Goal: Transaction & Acquisition: Purchase product/service

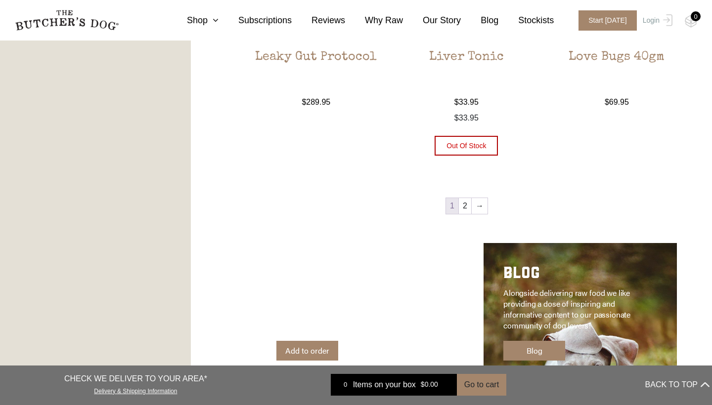
scroll to position [1214, 0]
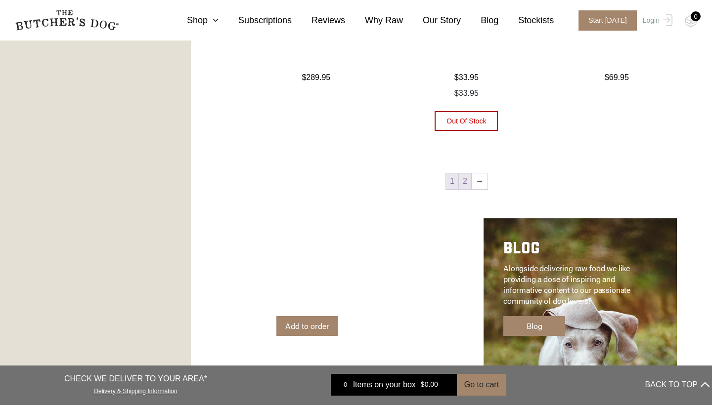
click at [464, 183] on link "2" at bounding box center [465, 182] width 12 height 16
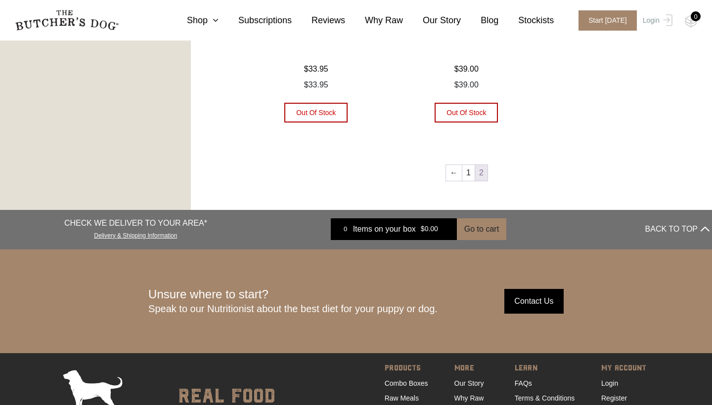
scroll to position [713, 0]
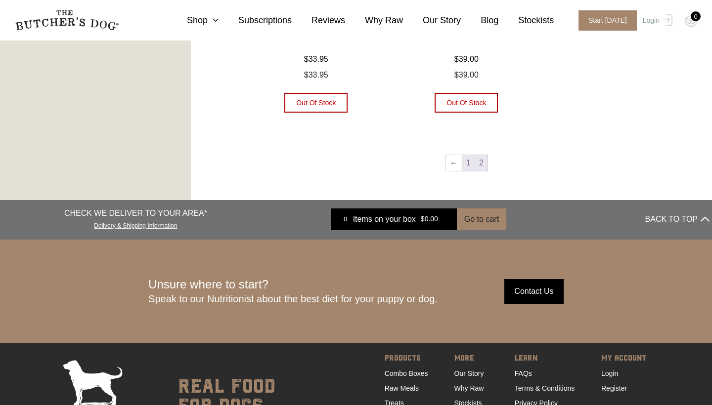
click at [465, 166] on link "1" at bounding box center [468, 163] width 12 height 16
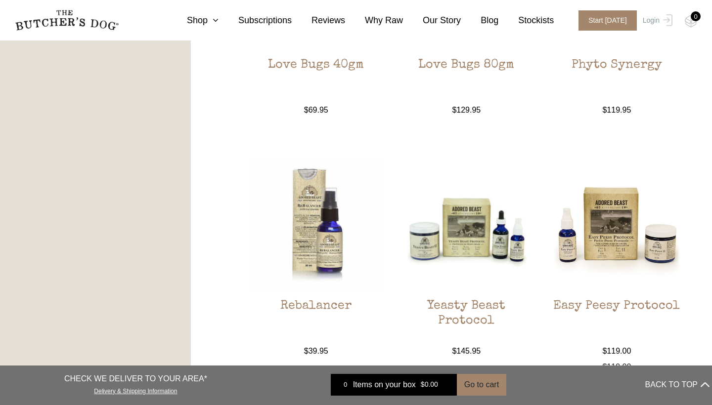
scroll to position [864, 0]
click at [445, 275] on img at bounding box center [466, 225] width 134 height 134
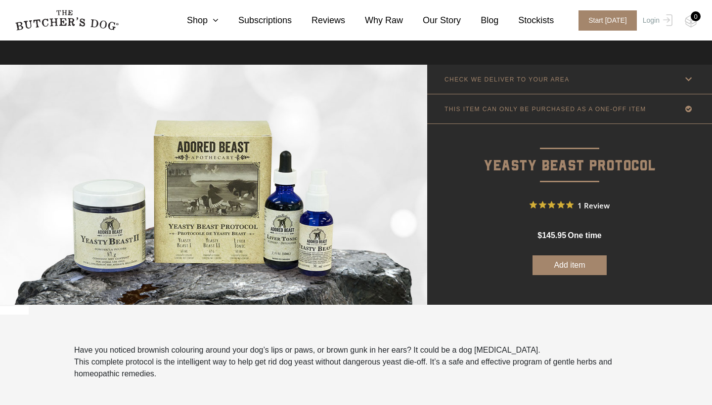
scroll to position [6, 0]
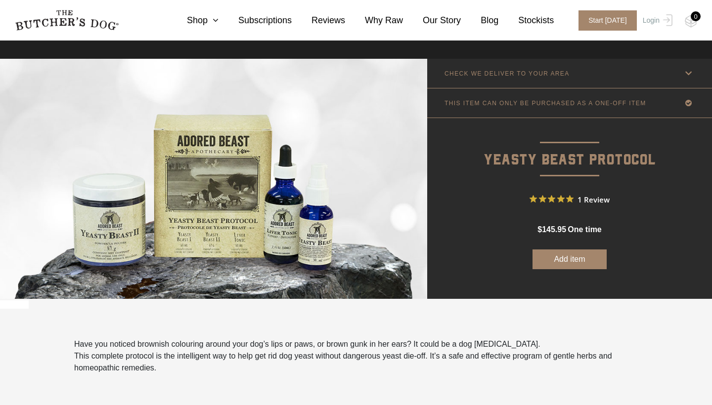
click at [569, 260] on button "Add item" at bounding box center [569, 260] width 74 height 20
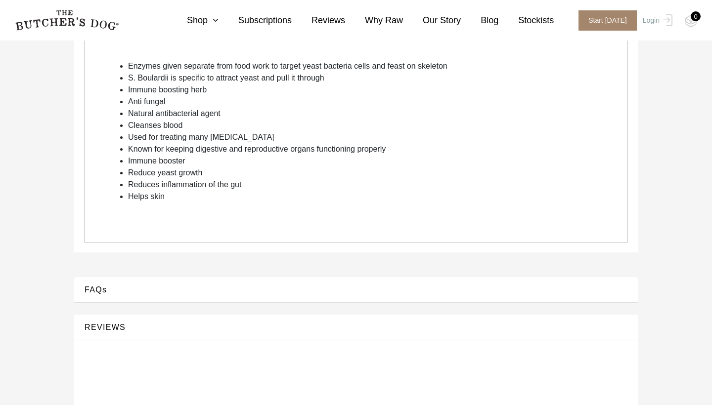
scroll to position [450, 0]
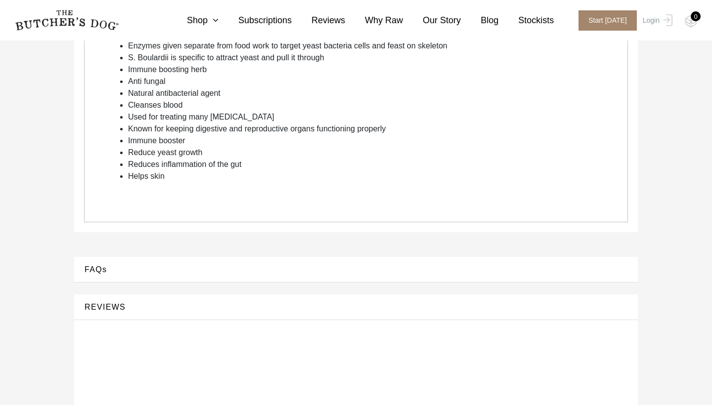
click at [162, 269] on button "FAQs" at bounding box center [356, 269] width 544 height 13
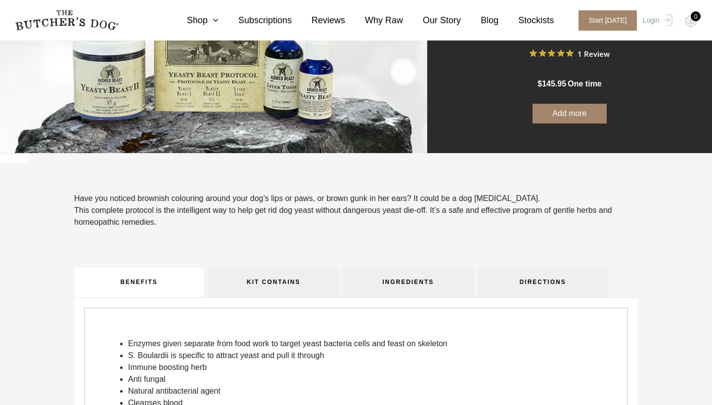
scroll to position [133, 0]
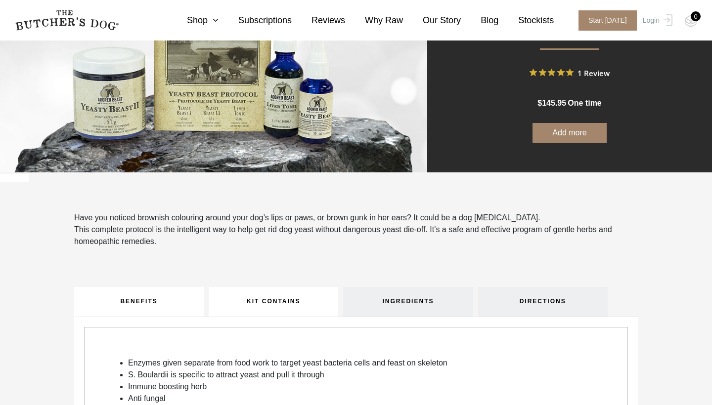
click at [273, 299] on link "KIT CONTAINS" at bounding box center [274, 302] width 130 height 30
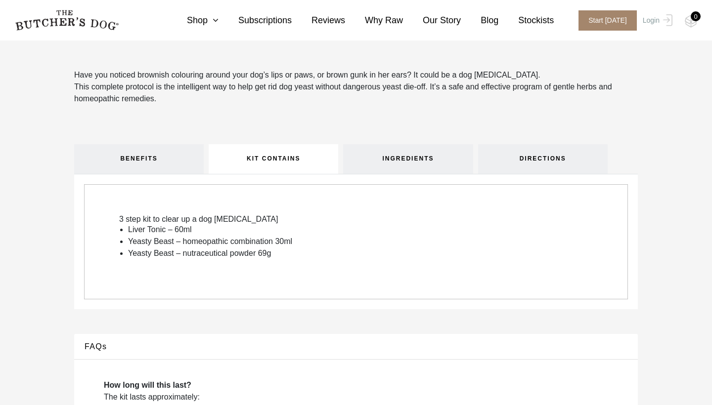
scroll to position [290, 0]
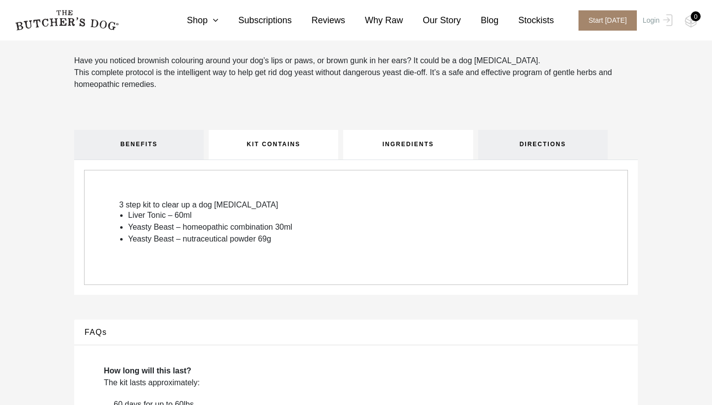
click at [409, 140] on link "INGREDIENTS" at bounding box center [408, 145] width 130 height 30
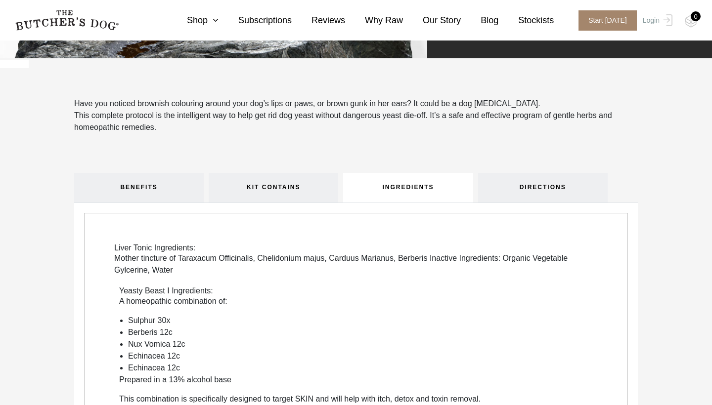
scroll to position [218, 0]
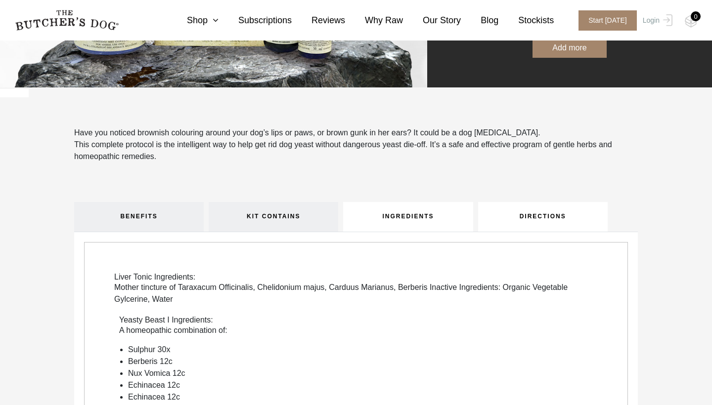
click at [499, 217] on link "DIRECTIONS" at bounding box center [543, 217] width 130 height 30
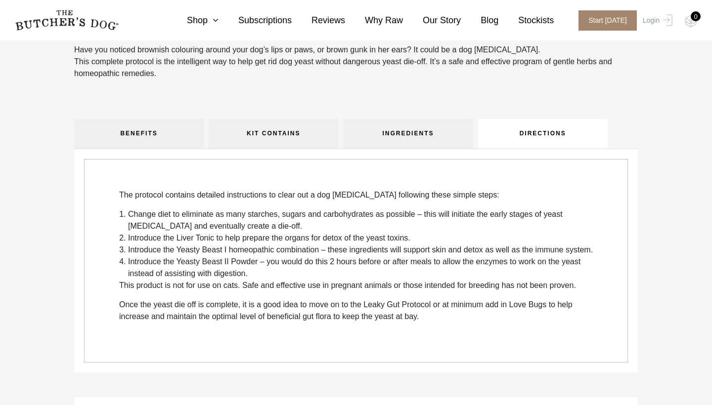
scroll to position [300, 0]
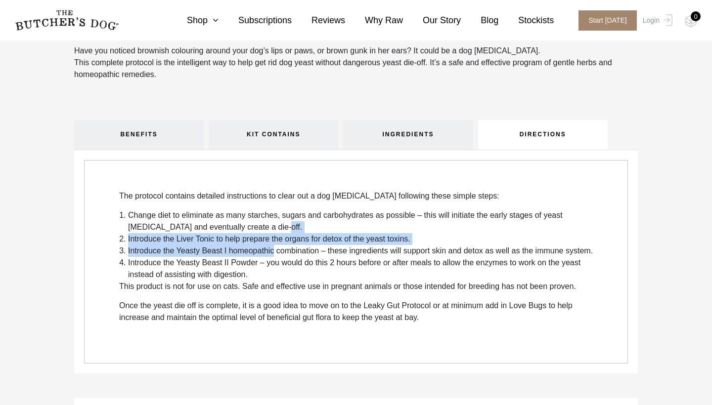
drag, startPoint x: 282, startPoint y: 230, endPoint x: 277, endPoint y: 253, distance: 23.3
click at [277, 253] on ol "Change diet to eliminate as many starches, sugars and carbohydrates as possible…" at bounding box center [360, 245] width 483 height 71
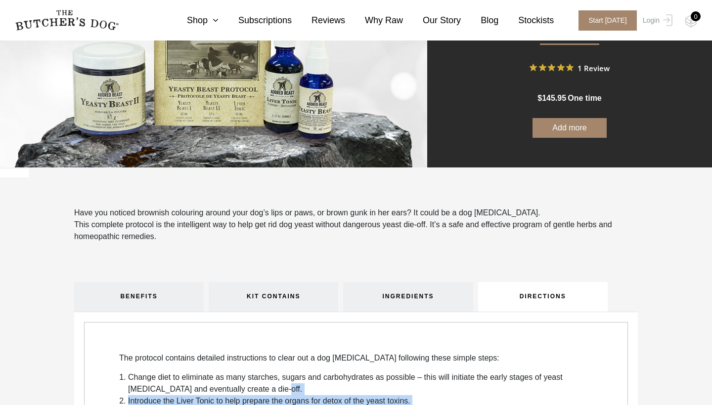
scroll to position [88, 0]
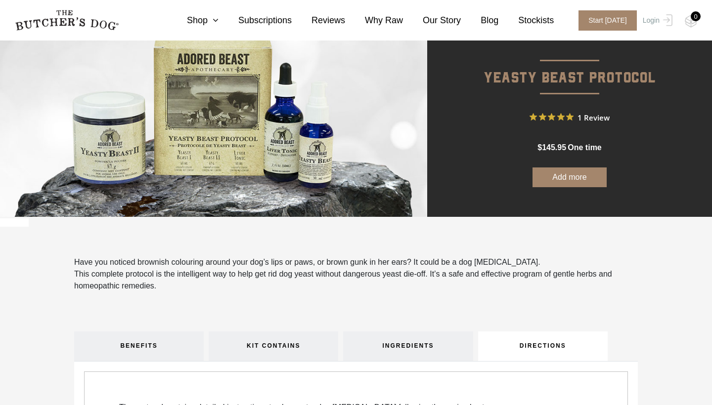
click at [567, 179] on button "Add more" at bounding box center [569, 178] width 74 height 20
click at [204, 16] on link "Shop" at bounding box center [192, 20] width 51 height 13
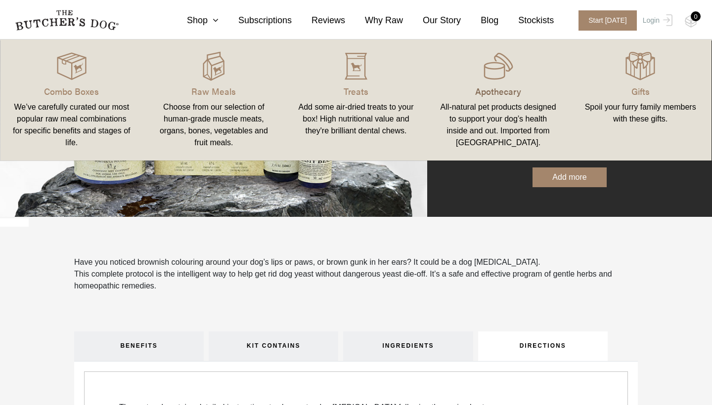
click at [507, 88] on p "Apothecary" at bounding box center [498, 91] width 119 height 13
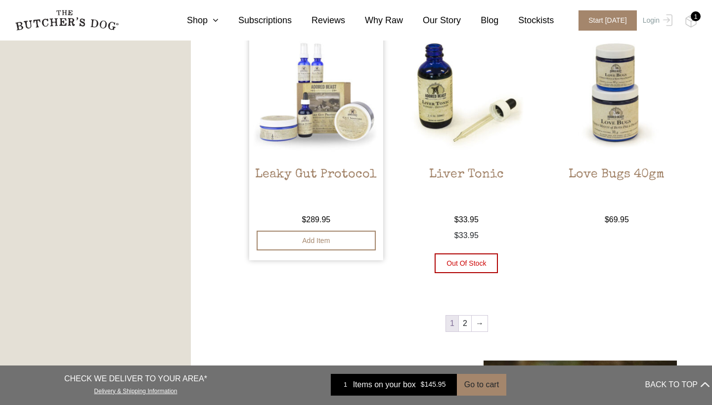
scroll to position [1146, 0]
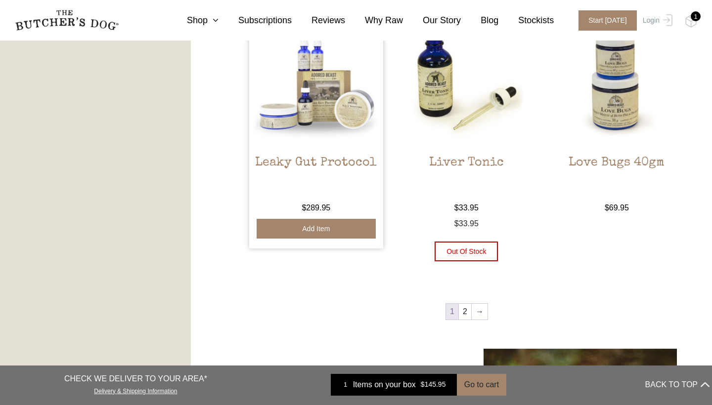
click at [310, 232] on button "Add item" at bounding box center [316, 229] width 119 height 20
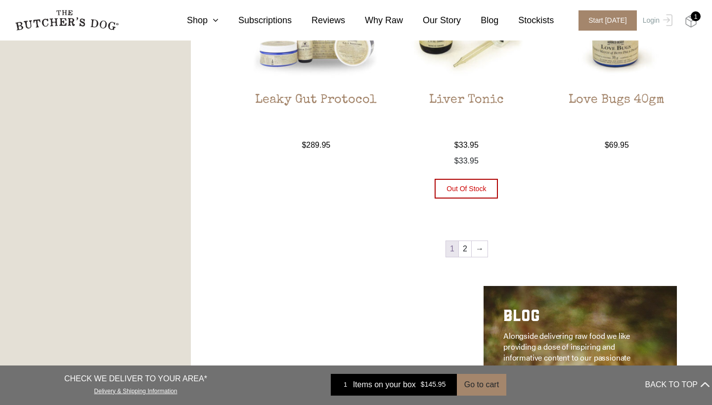
click at [691, 19] on img at bounding box center [691, 21] width 12 height 13
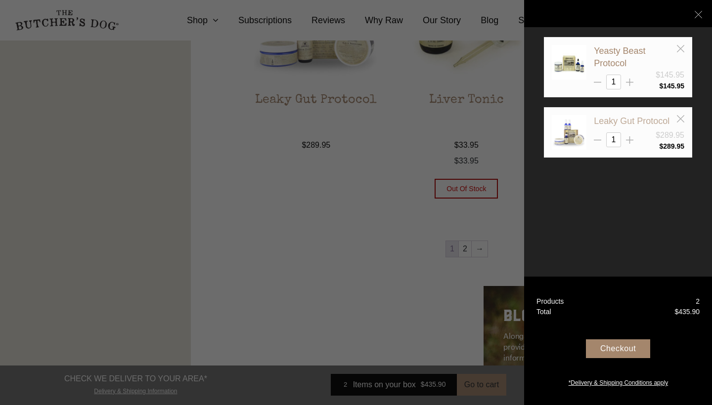
click at [628, 119] on link "Leaky Gut Protocol" at bounding box center [632, 121] width 76 height 10
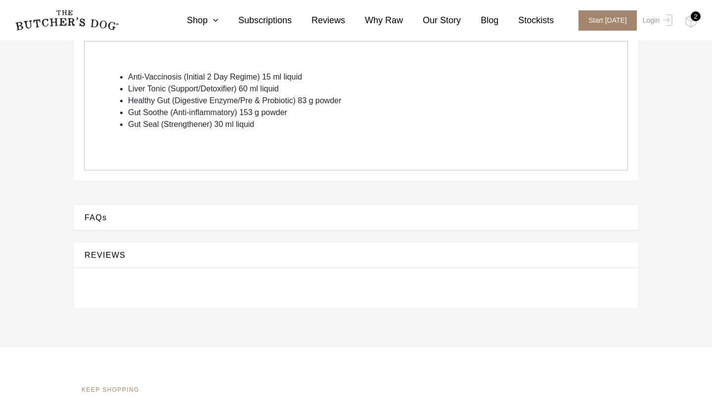
scroll to position [410, 0]
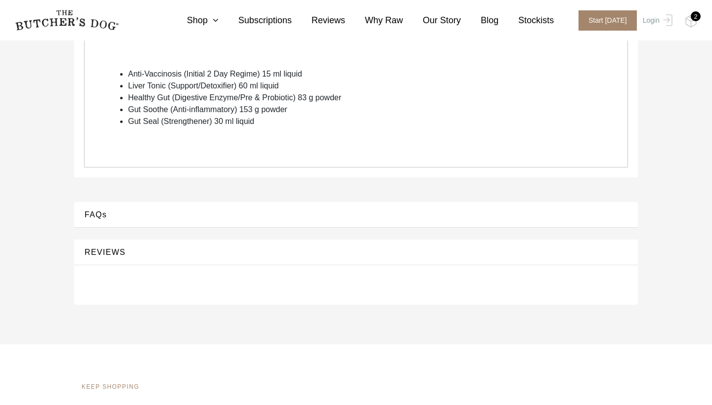
click at [161, 216] on button "FAQs" at bounding box center [356, 214] width 544 height 13
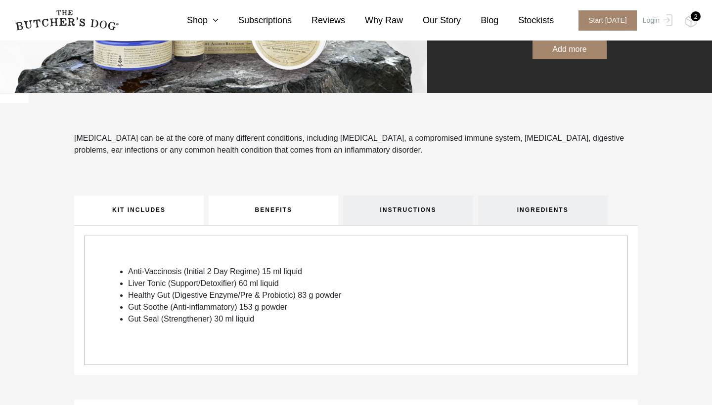
scroll to position [213, 0]
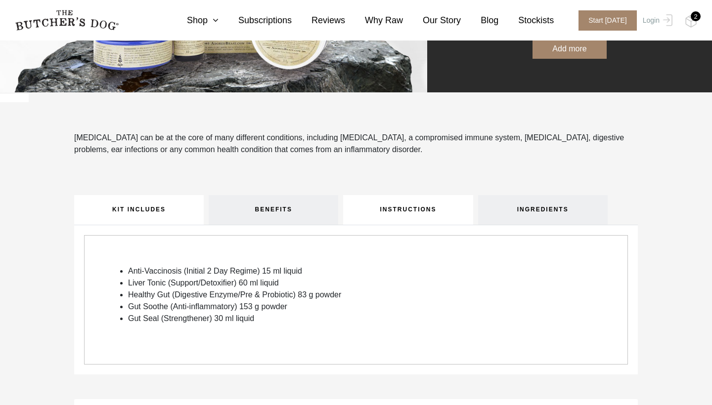
click at [406, 221] on link "INSTRUCTIONS" at bounding box center [408, 210] width 130 height 30
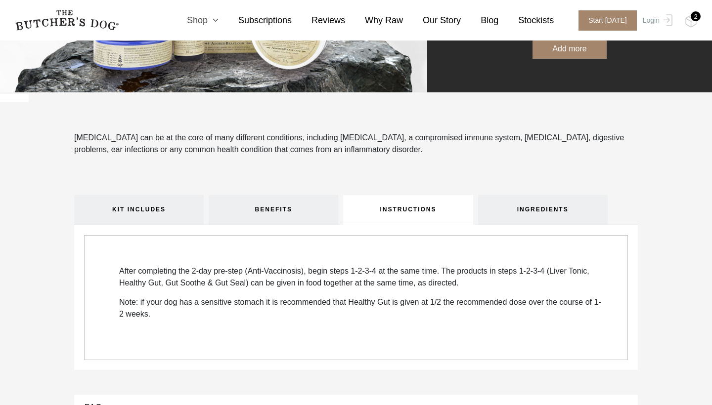
click at [206, 18] on link "Shop" at bounding box center [192, 20] width 51 height 13
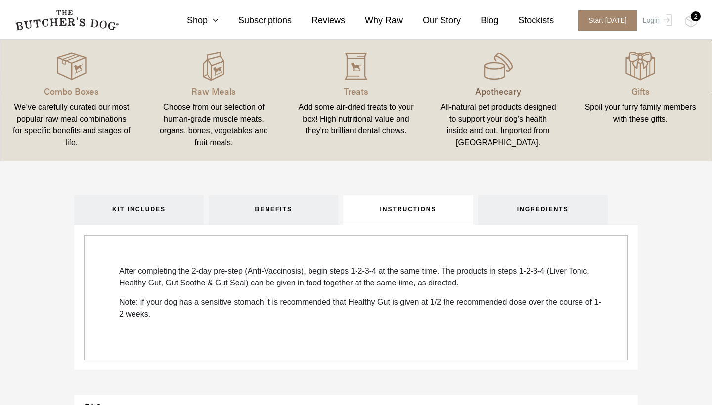
click at [509, 92] on p "Apothecary" at bounding box center [498, 91] width 119 height 13
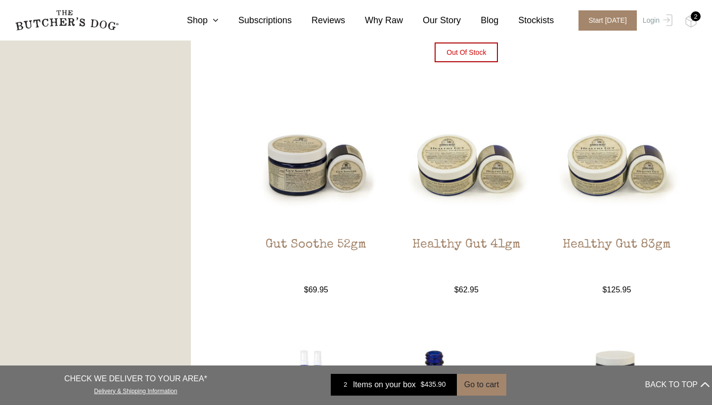
scroll to position [782, 0]
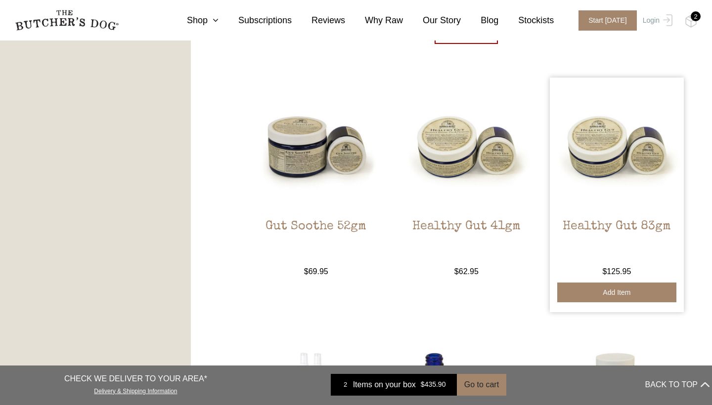
click at [600, 298] on button "Add item" at bounding box center [616, 293] width 119 height 20
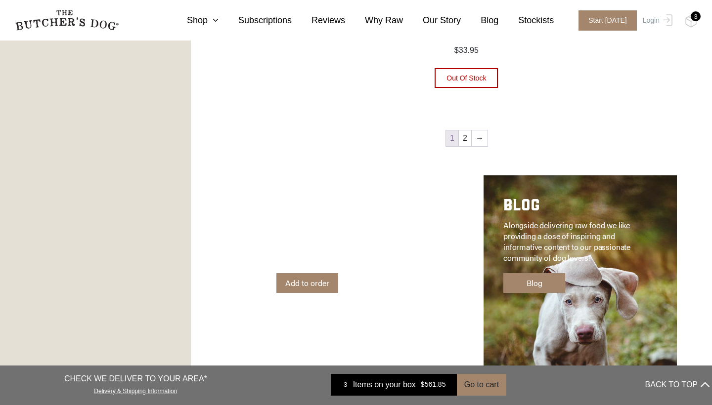
scroll to position [1257, 0]
click at [203, 24] on link "Shop" at bounding box center [192, 20] width 51 height 13
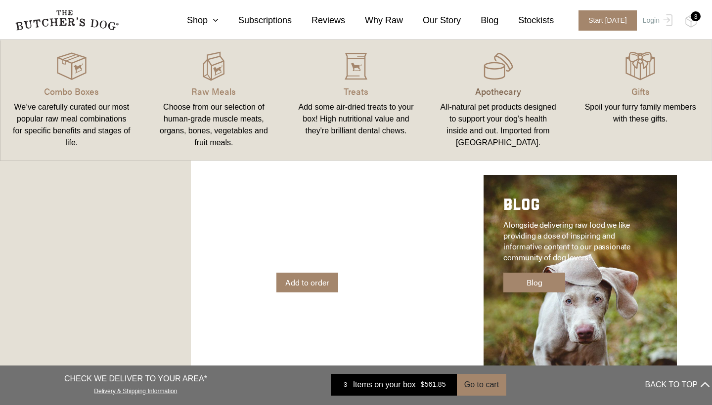
click at [492, 89] on p "Apothecary" at bounding box center [498, 91] width 119 height 13
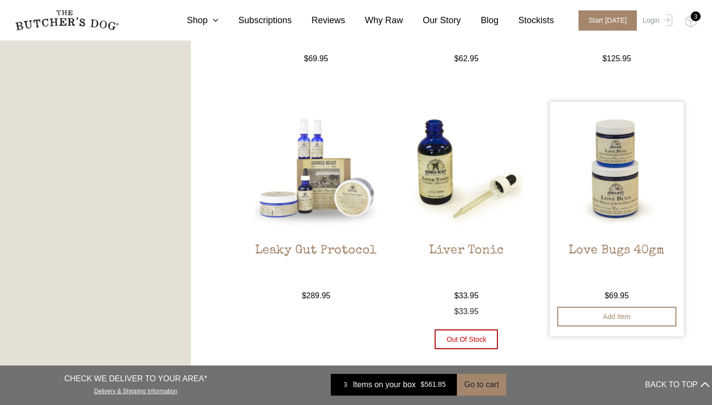
scroll to position [1007, 0]
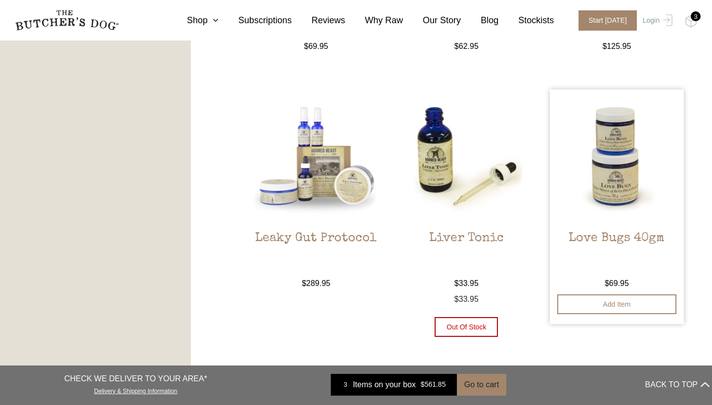
click at [614, 186] on img at bounding box center [617, 156] width 134 height 134
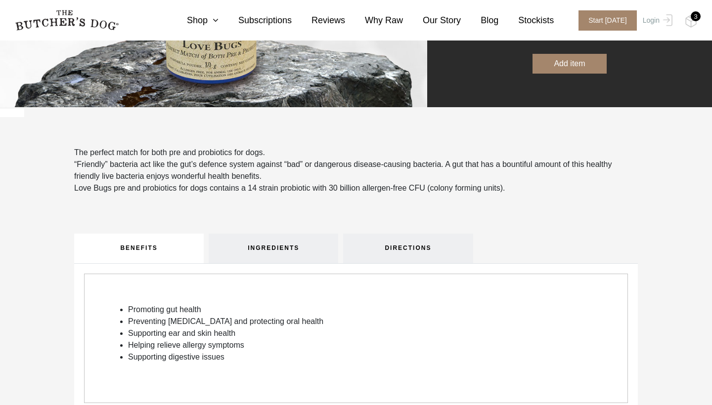
scroll to position [202, 0]
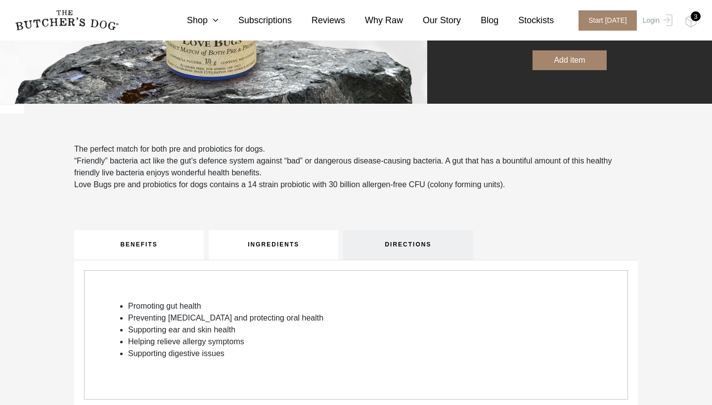
click at [279, 244] on link "INGREDIENTS" at bounding box center [274, 245] width 130 height 30
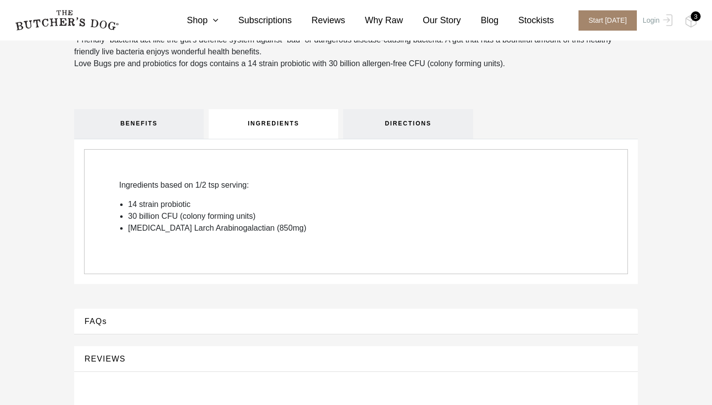
scroll to position [325, 0]
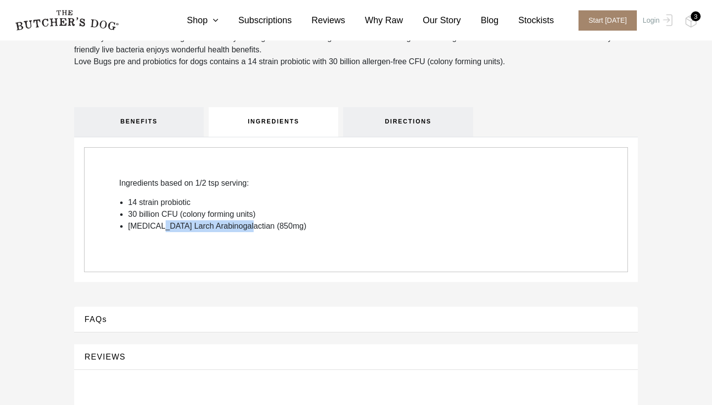
drag, startPoint x: 242, startPoint y: 226, endPoint x: 157, endPoint y: 226, distance: 84.5
click at [157, 226] on li "Prebiotic Larch Arabinogalactian (850mg)" at bounding box center [365, 226] width 475 height 12
copy li "c Larch Arabinogalactia"
click at [204, 261] on div "Ingredients based on 1/2 tsp serving: 14 strain probiotic 30 billion CFU (colon…" at bounding box center [356, 209] width 544 height 125
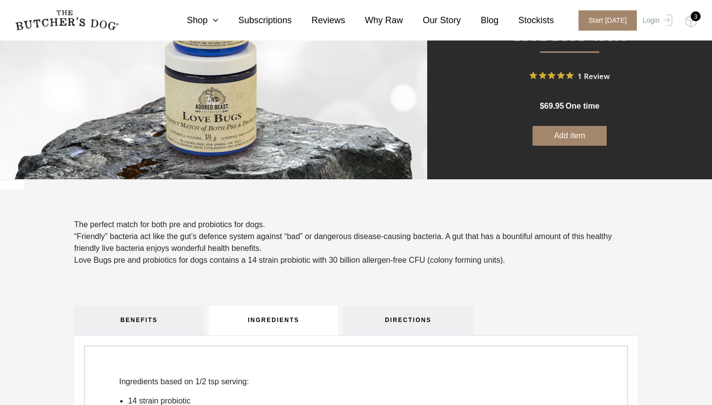
scroll to position [125, 0]
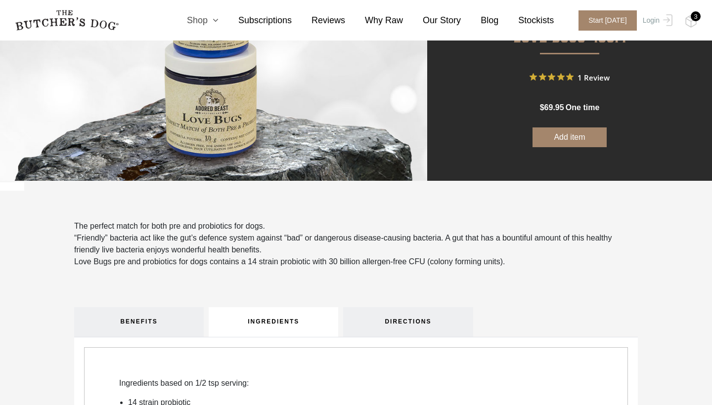
click at [206, 21] on link "Shop" at bounding box center [192, 20] width 51 height 13
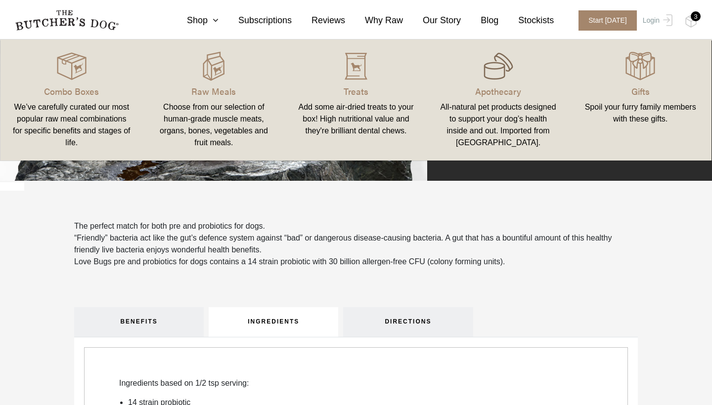
click at [486, 77] on img at bounding box center [498, 66] width 30 height 30
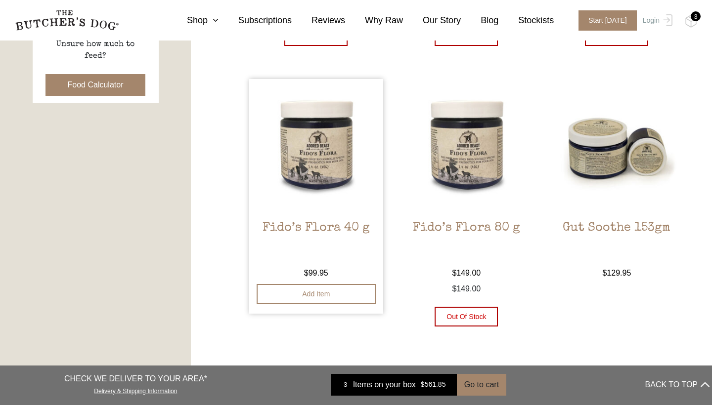
scroll to position [502, 0]
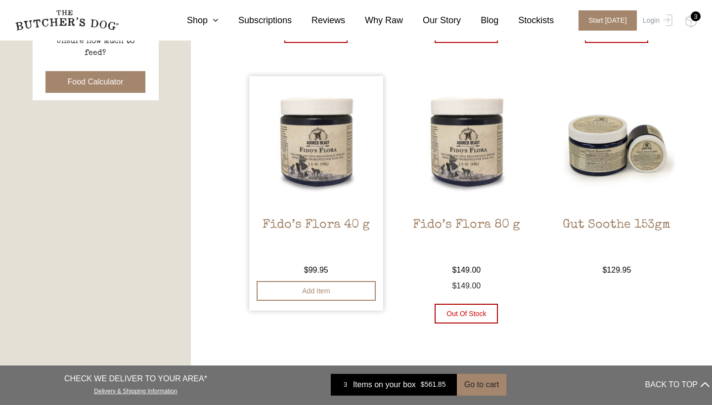
click at [313, 153] on img at bounding box center [316, 143] width 134 height 134
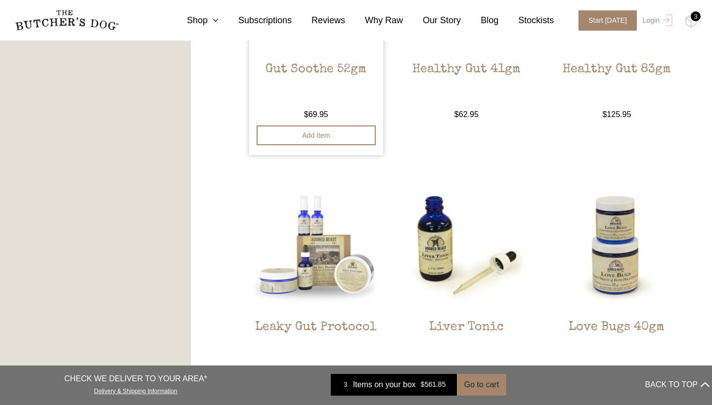
scroll to position [940, 0]
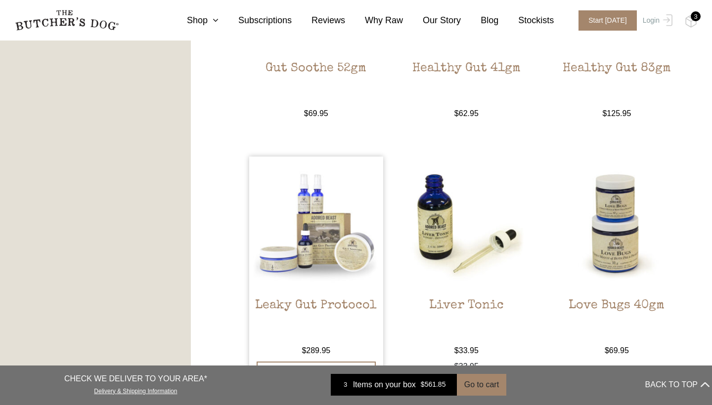
click at [325, 251] on img at bounding box center [316, 224] width 134 height 134
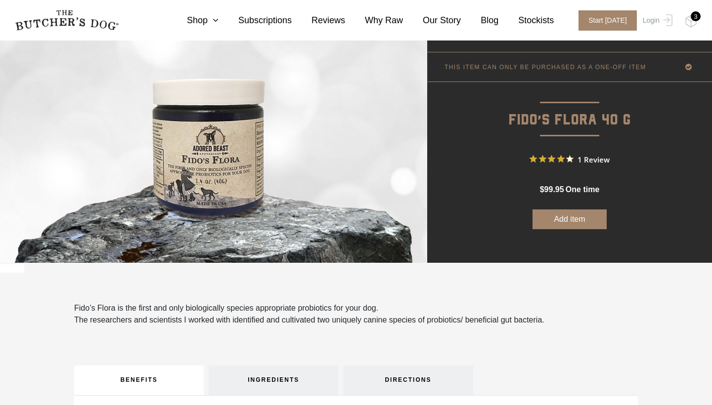
scroll to position [43, 0]
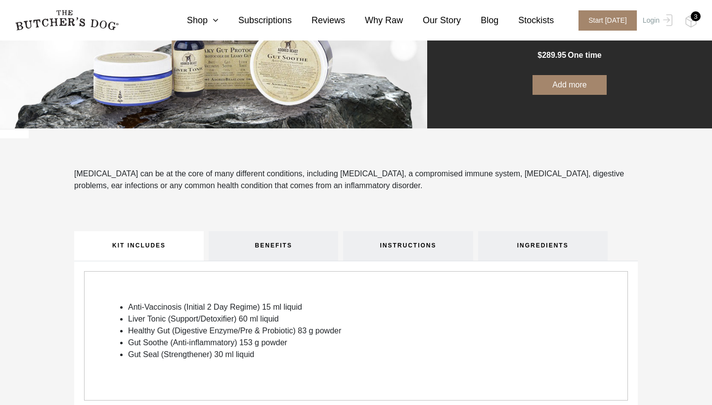
scroll to position [256, 0]
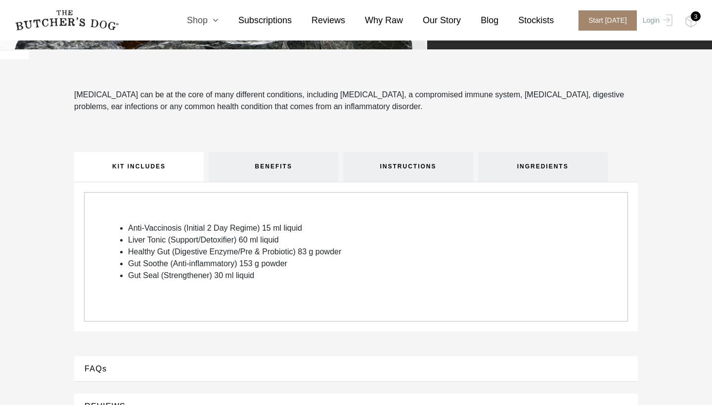
click at [202, 22] on link "Shop" at bounding box center [192, 20] width 51 height 13
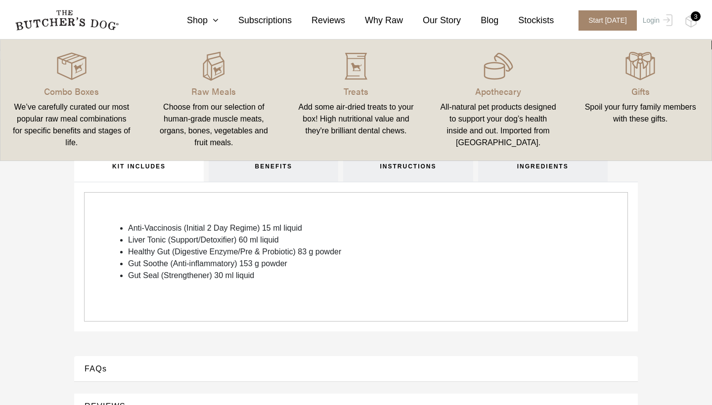
click at [498, 81] on link "Apothecary All-natural pet products designed to support your dog’s health insid…" at bounding box center [498, 99] width 142 height 101
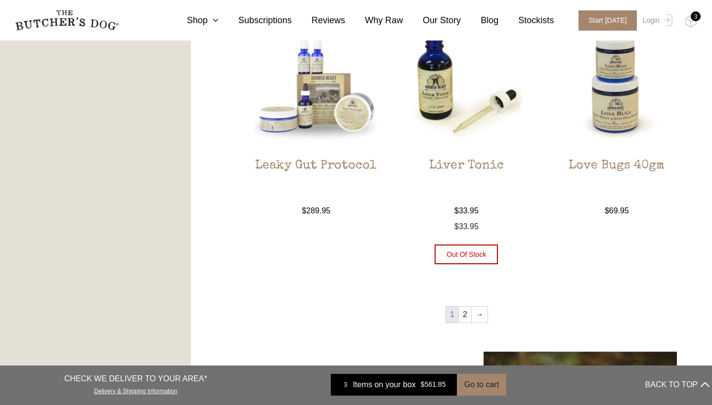
scroll to position [1080, 0]
click at [476, 315] on link "→" at bounding box center [480, 315] width 16 height 16
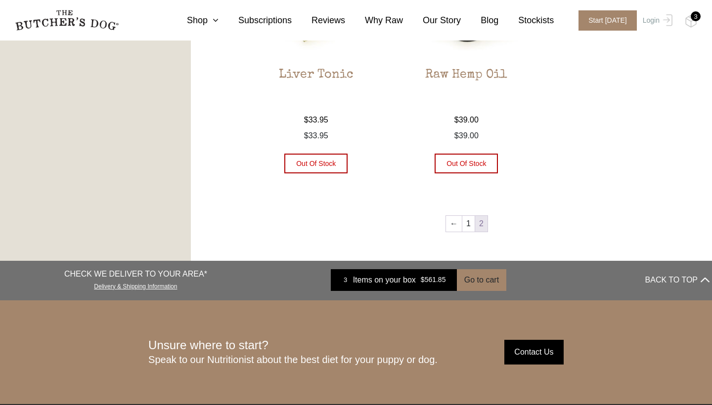
scroll to position [658, 0]
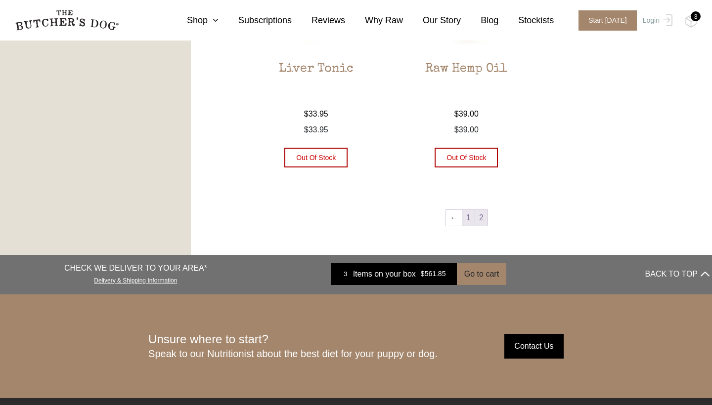
click at [465, 217] on link "1" at bounding box center [468, 218] width 12 height 16
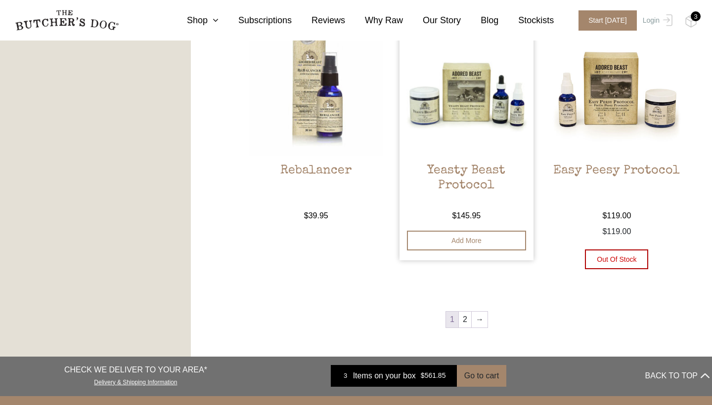
scroll to position [1001, 0]
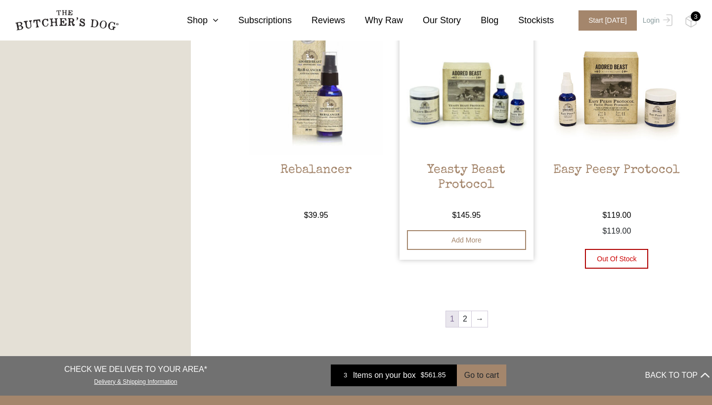
click at [473, 114] on img at bounding box center [466, 88] width 134 height 134
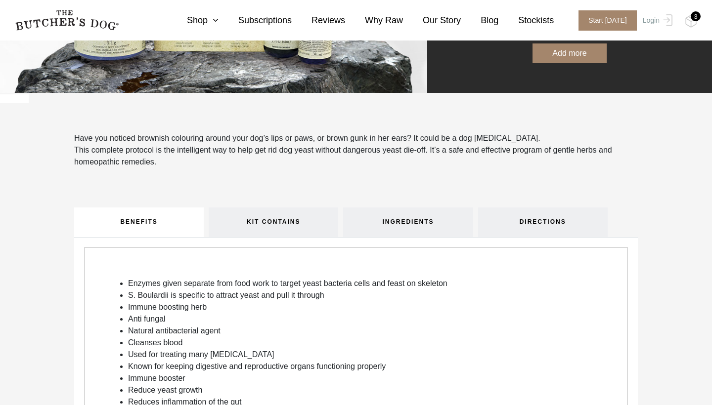
scroll to position [227, 0]
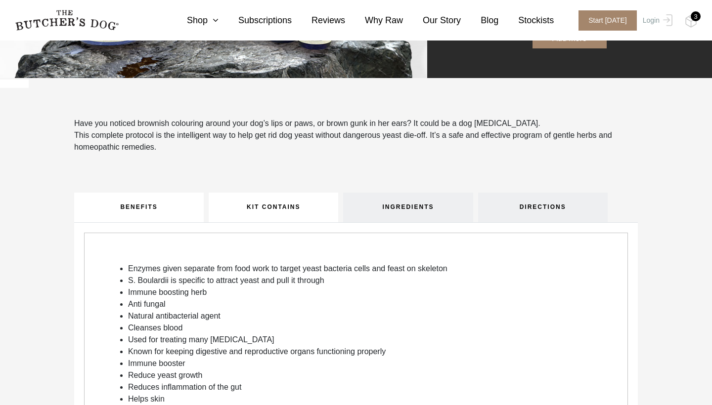
click at [296, 212] on link "KIT CONTAINS" at bounding box center [274, 208] width 130 height 30
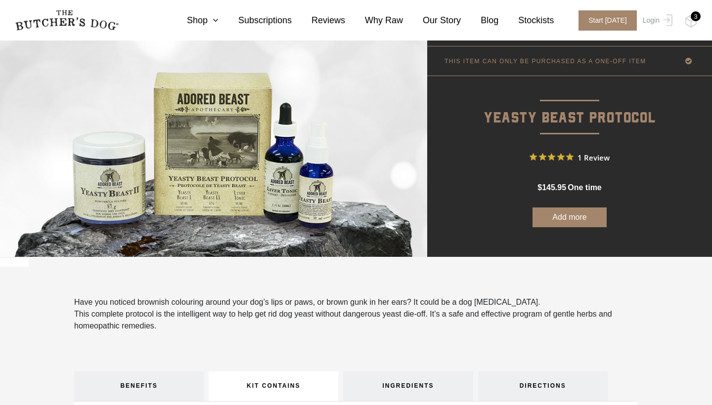
scroll to position [49, 0]
click at [202, 18] on link "Shop" at bounding box center [192, 20] width 51 height 13
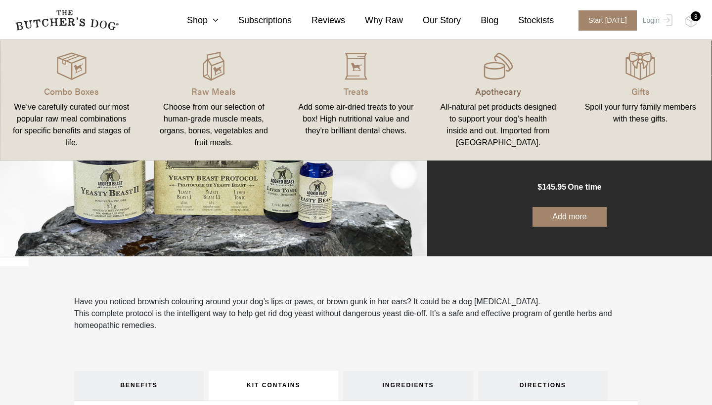
click at [483, 93] on p "Apothecary" at bounding box center [498, 91] width 119 height 13
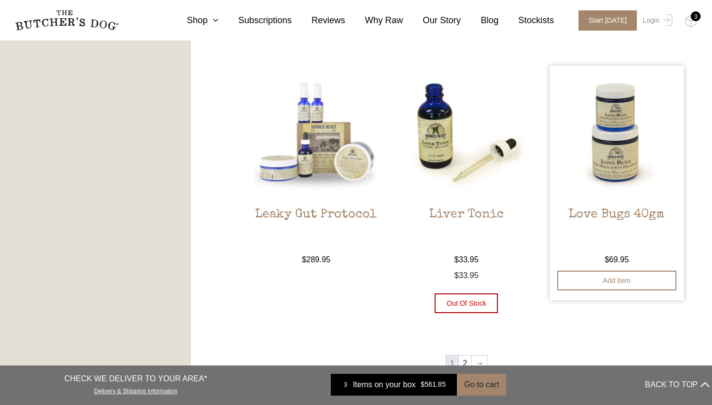
scroll to position [1028, 0]
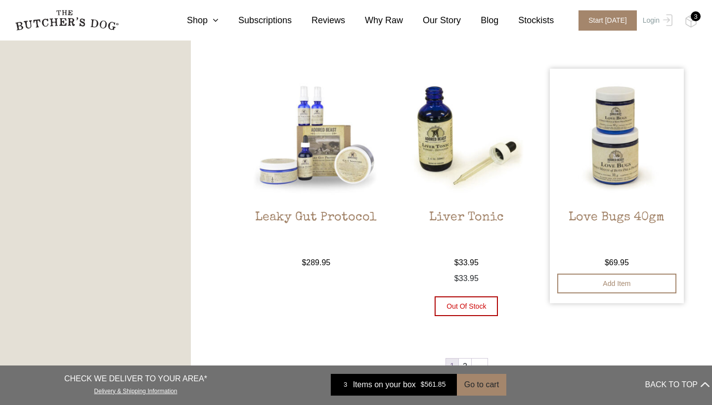
click at [618, 165] on img at bounding box center [617, 136] width 134 height 134
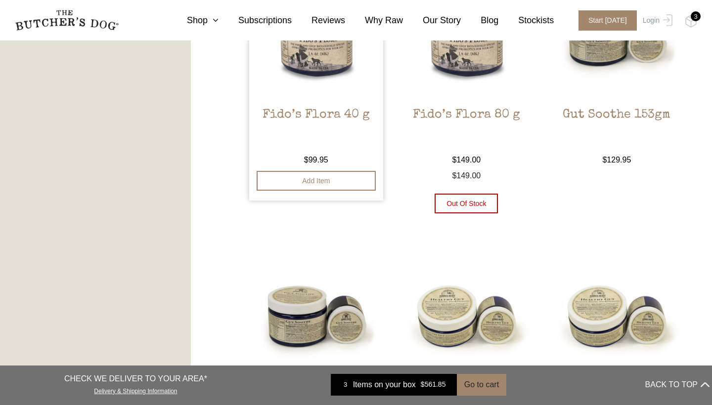
scroll to position [587, 0]
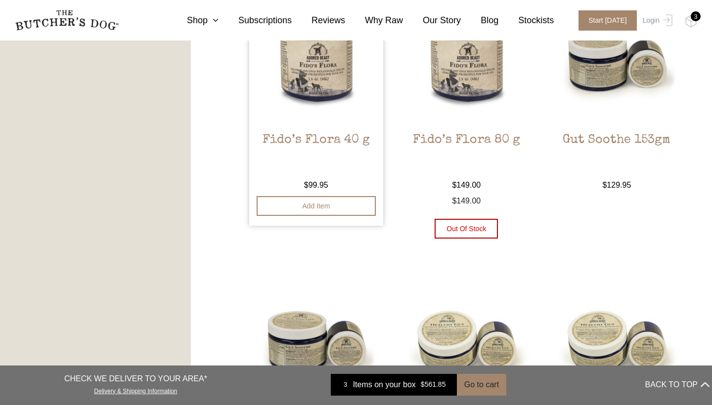
click at [309, 91] on img at bounding box center [316, 58] width 134 height 134
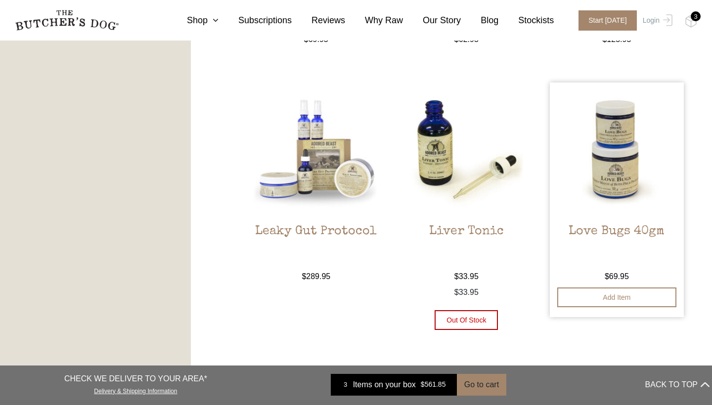
scroll to position [1016, 0]
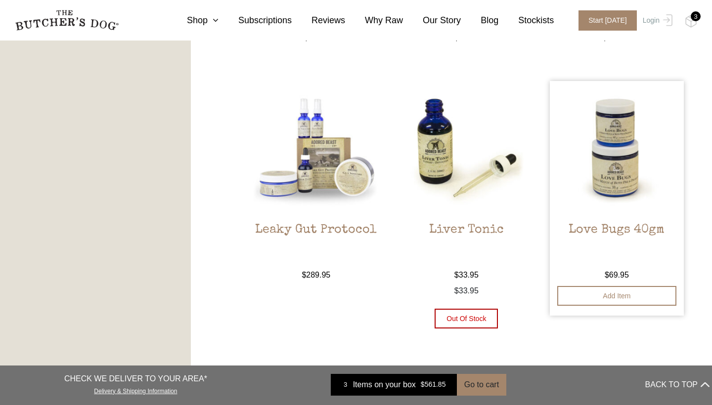
click at [614, 169] on img at bounding box center [617, 148] width 134 height 134
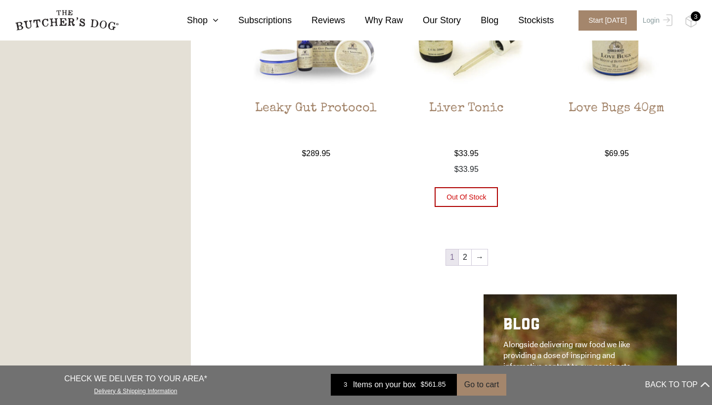
scroll to position [1171, 0]
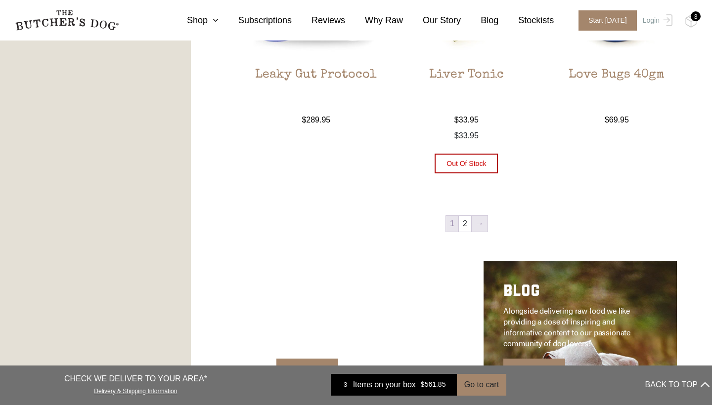
click at [477, 224] on link "→" at bounding box center [480, 224] width 16 height 16
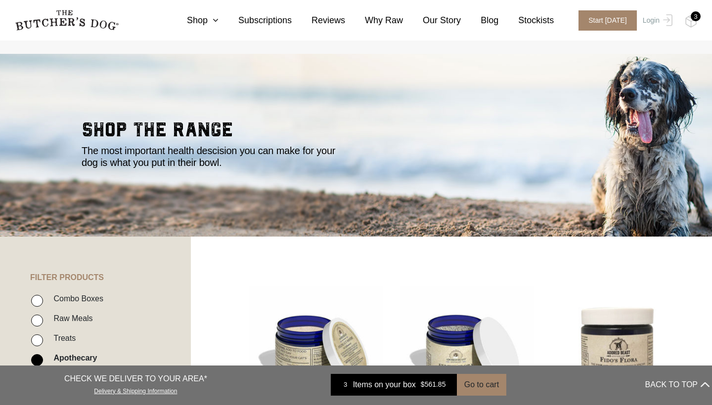
scroll to position [13, 0]
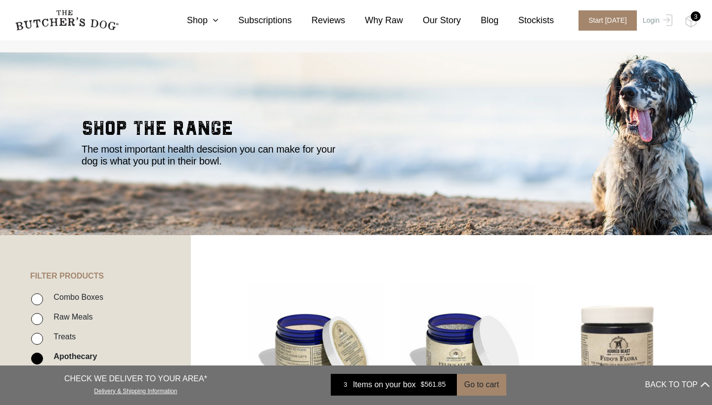
click at [692, 20] on div "3" at bounding box center [696, 16] width 10 height 10
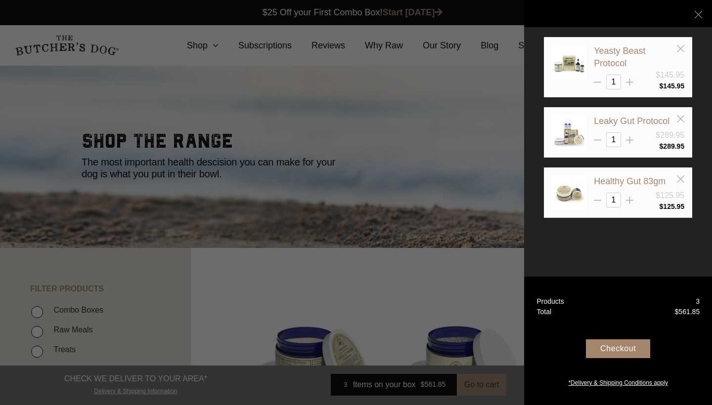
scroll to position [0, 0]
click at [682, 176] on icon at bounding box center [680, 178] width 7 height 7
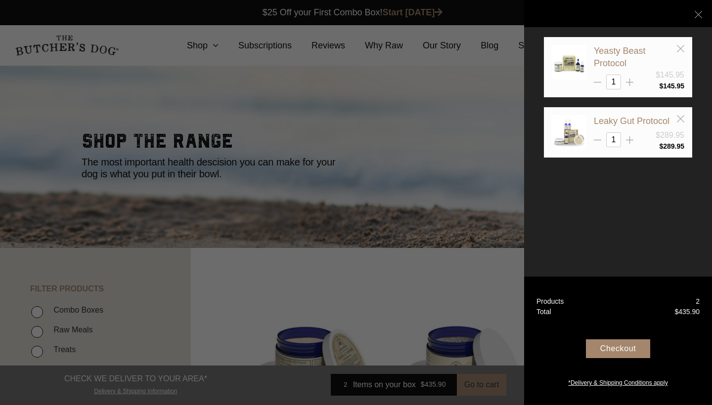
click at [208, 44] on div at bounding box center [356, 202] width 712 height 405
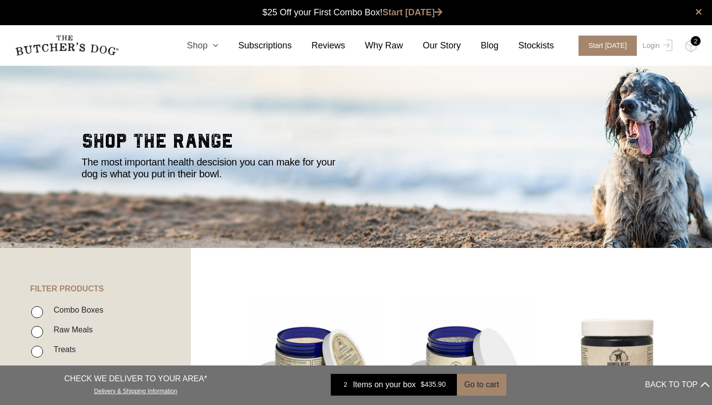
click at [205, 44] on link "Shop" at bounding box center [192, 45] width 51 height 13
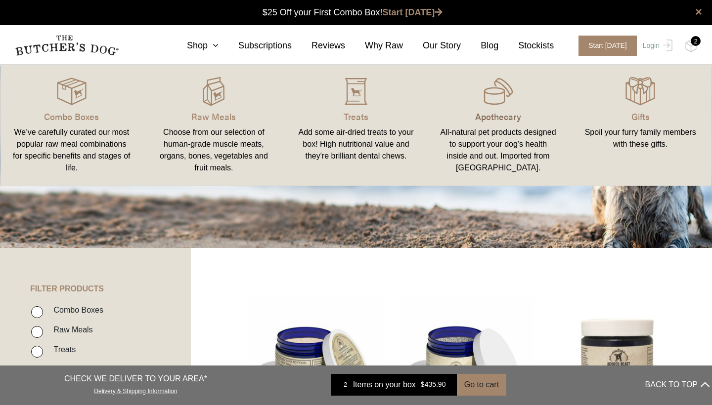
click at [498, 110] on p "Apothecary" at bounding box center [498, 116] width 119 height 13
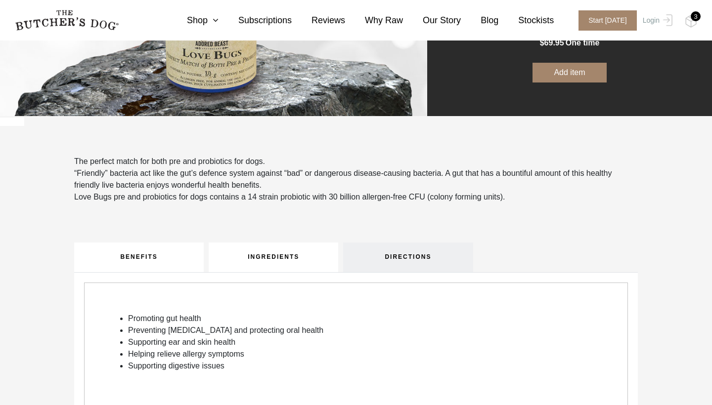
scroll to position [206, 0]
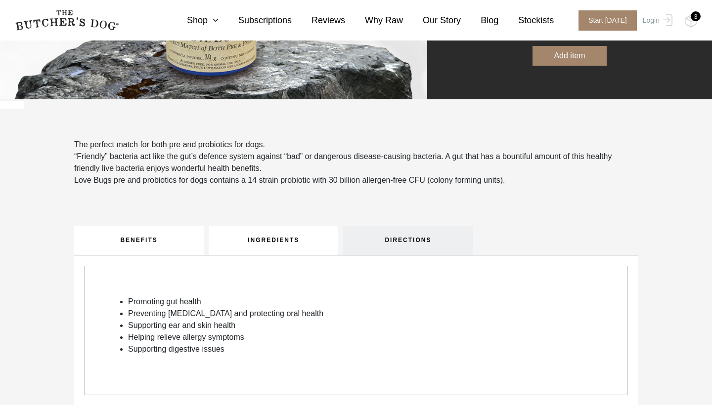
click at [283, 243] on link "INGREDIENTS" at bounding box center [274, 241] width 130 height 30
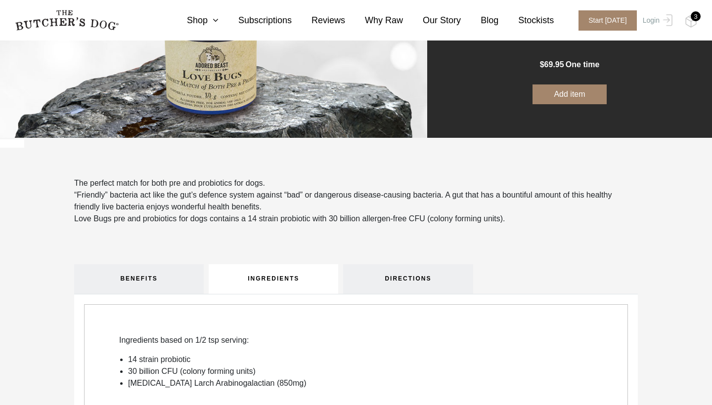
scroll to position [127, 0]
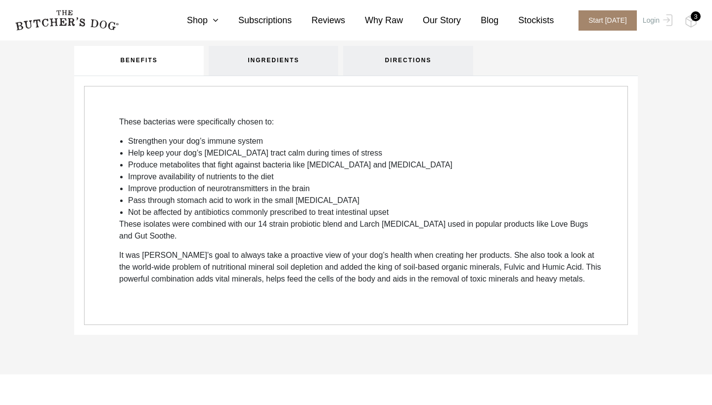
scroll to position [309, 0]
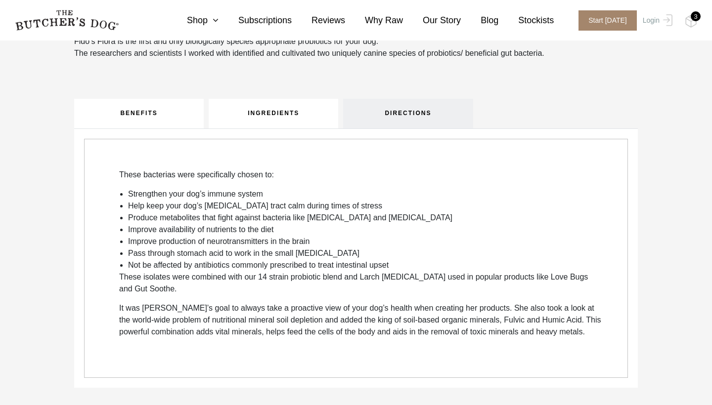
click at [279, 120] on link "INGREDIENTS" at bounding box center [274, 114] width 130 height 30
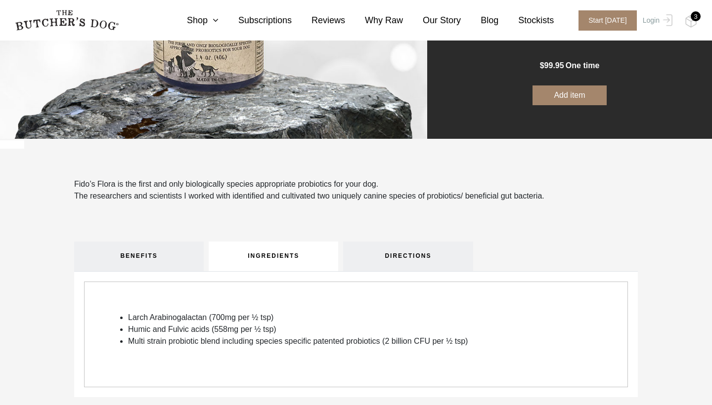
scroll to position [190, 0]
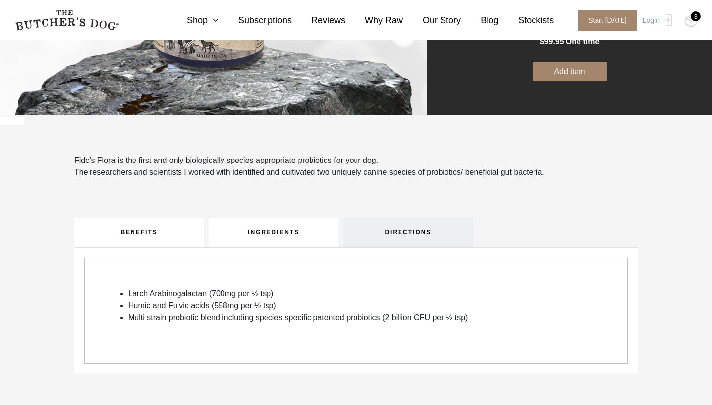
click at [167, 245] on link "BENEFITS" at bounding box center [139, 233] width 130 height 30
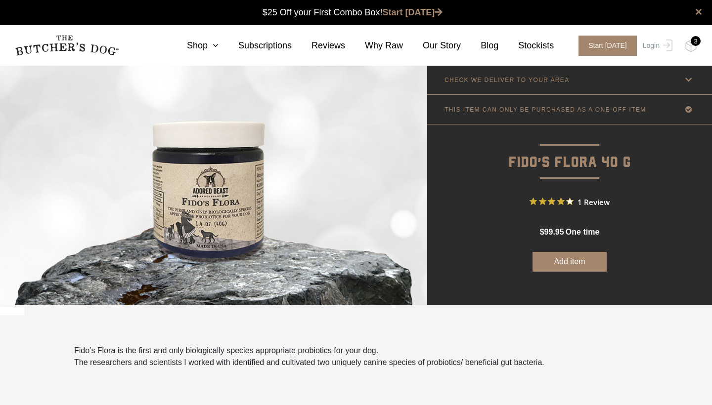
scroll to position [0, 0]
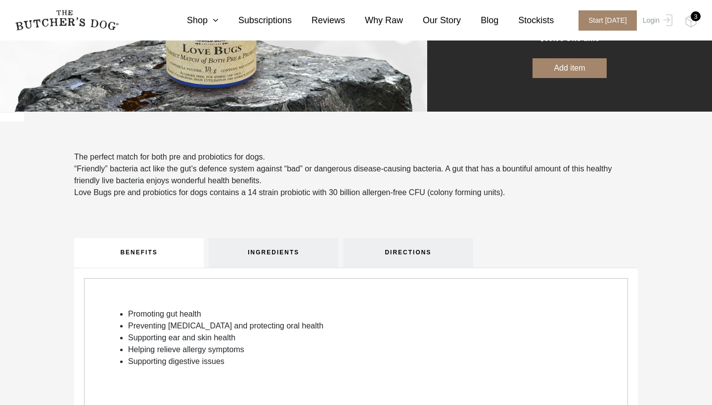
scroll to position [194, 0]
click at [258, 256] on link "INGREDIENTS" at bounding box center [274, 253] width 130 height 30
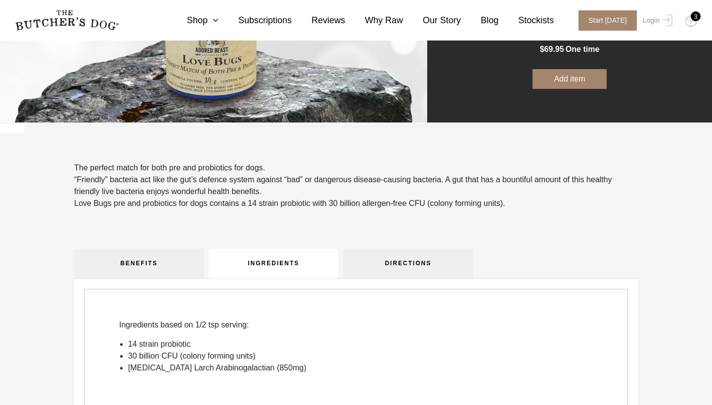
scroll to position [117, 0]
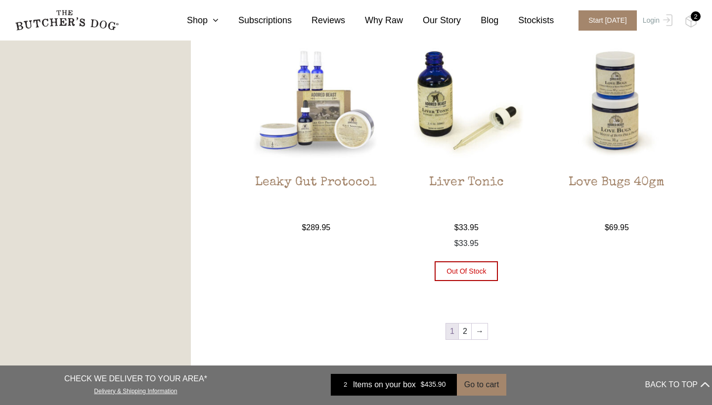
scroll to position [1076, 0]
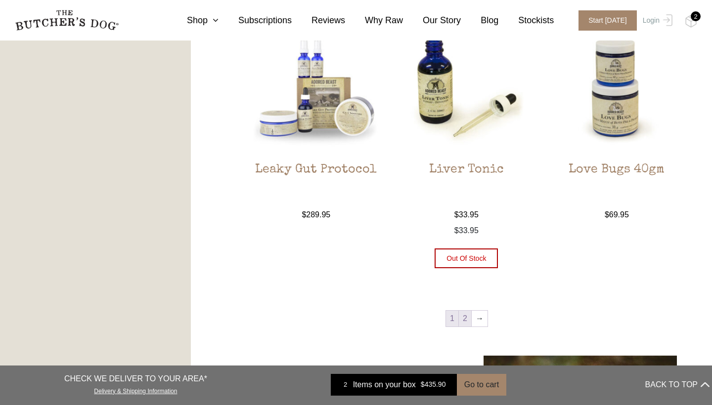
click at [468, 318] on link "2" at bounding box center [465, 319] width 12 height 16
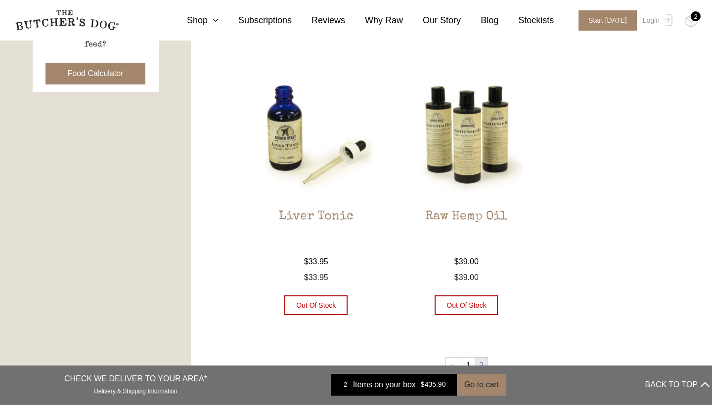
scroll to position [516, 0]
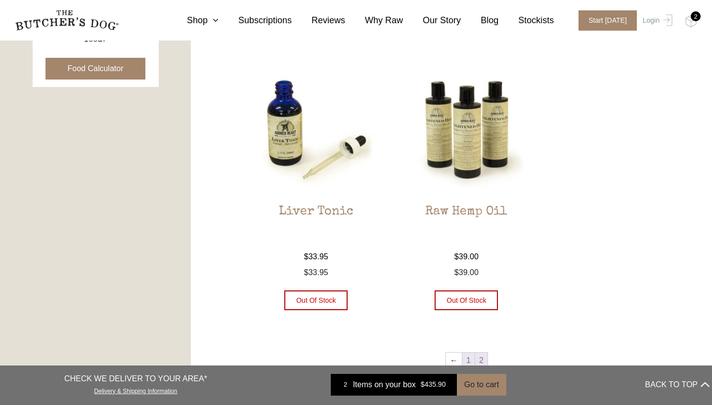
click at [468, 364] on link "1" at bounding box center [468, 361] width 12 height 16
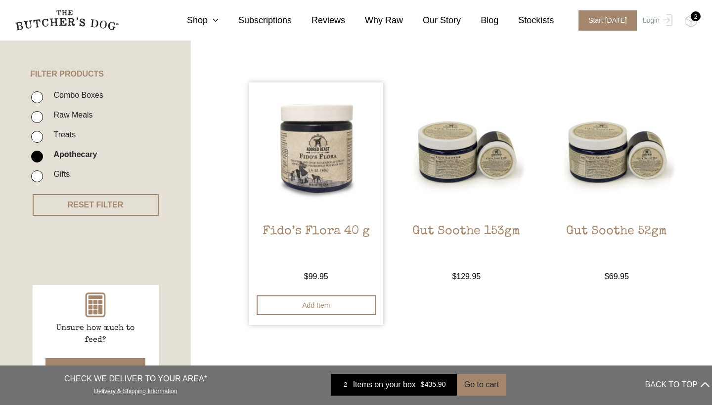
scroll to position [218, 0]
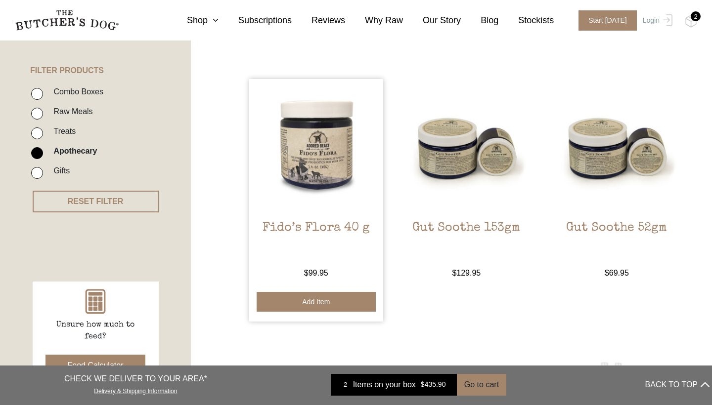
click at [318, 300] on button "Add item" at bounding box center [316, 302] width 119 height 20
